Goal: Navigation & Orientation: Find specific page/section

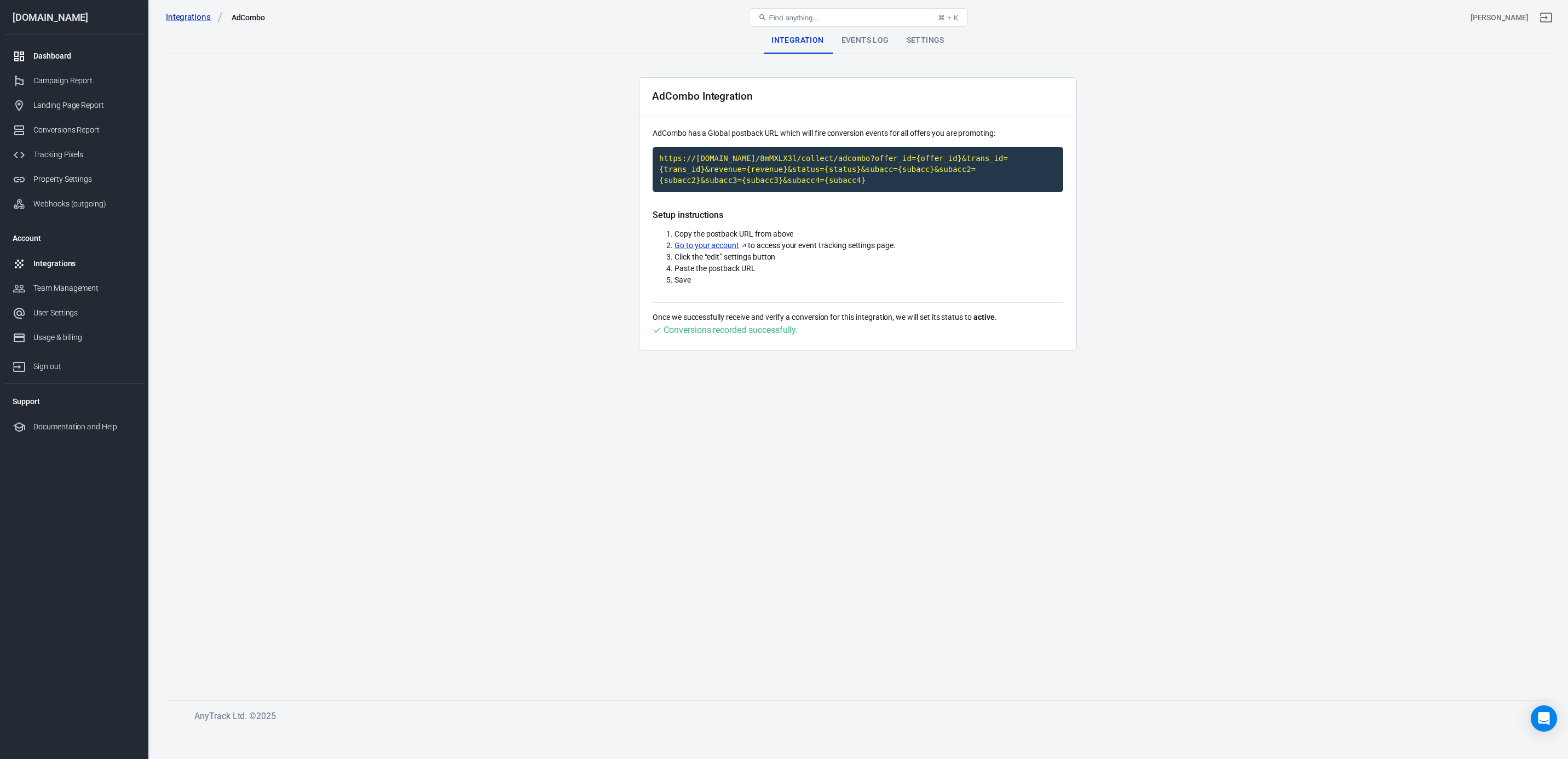
click at [72, 53] on div "Dashboard" at bounding box center [84, 56] width 102 height 11
